Goal: Task Accomplishment & Management: Manage account settings

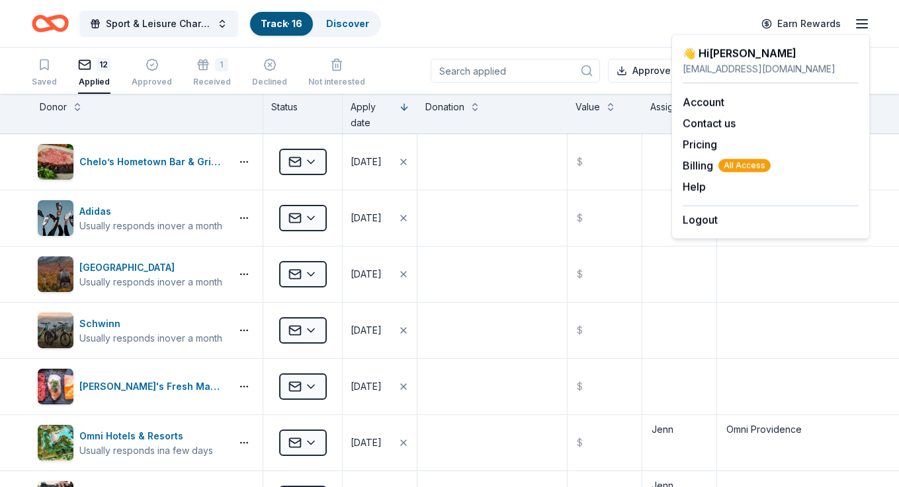
scroll to position [1, 0]
click at [696, 102] on link "Account" at bounding box center [704, 102] width 42 height 13
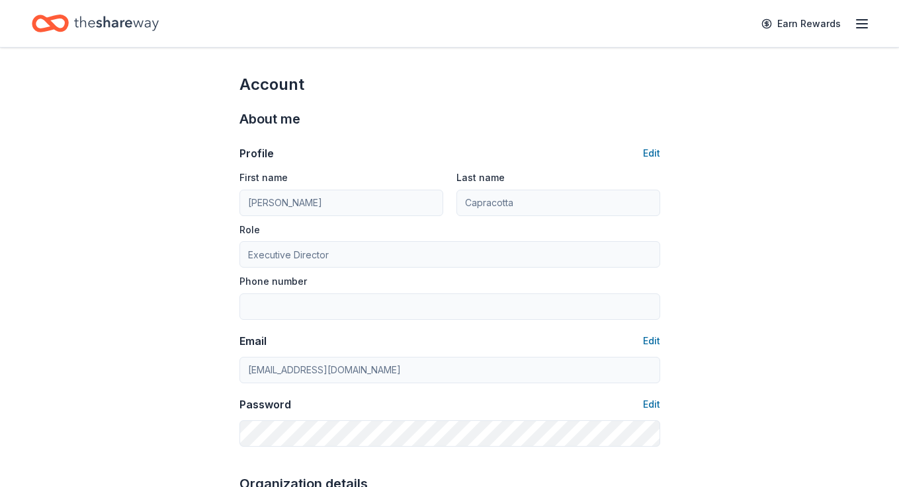
click at [863, 24] on line "button" at bounding box center [862, 24] width 11 height 0
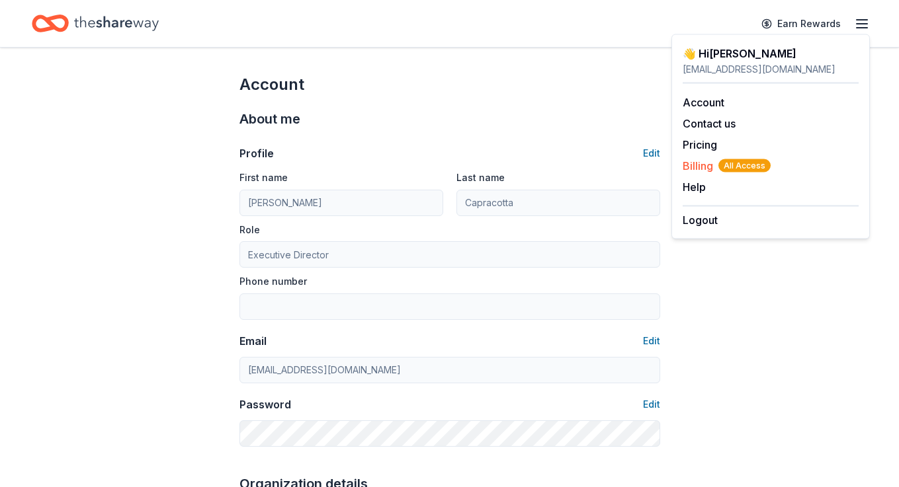
click at [694, 163] on span "Billing All Access" at bounding box center [727, 166] width 88 height 16
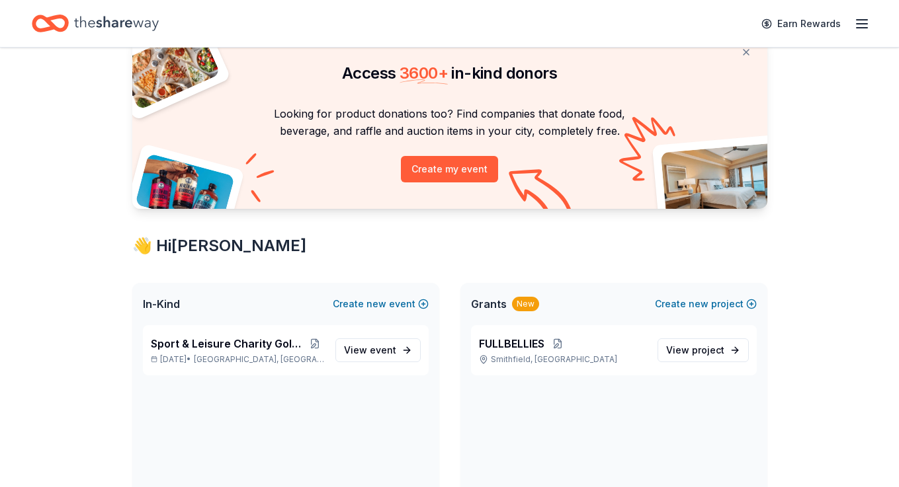
scroll to position [134, 0]
